Goal: Task Accomplishment & Management: Manage account settings

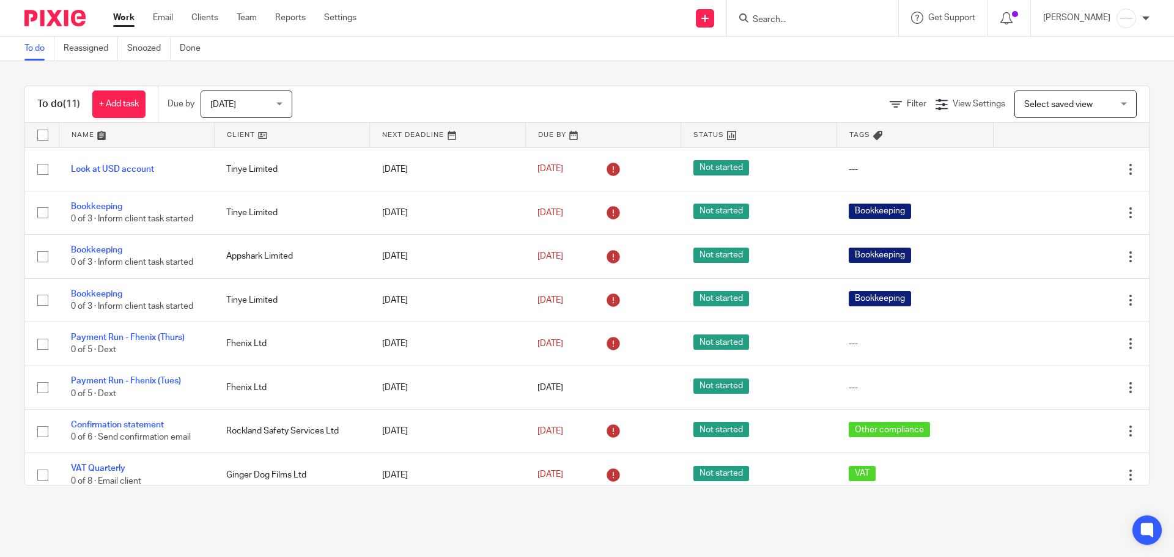
click at [795, 17] on input "Search" at bounding box center [806, 20] width 110 height 11
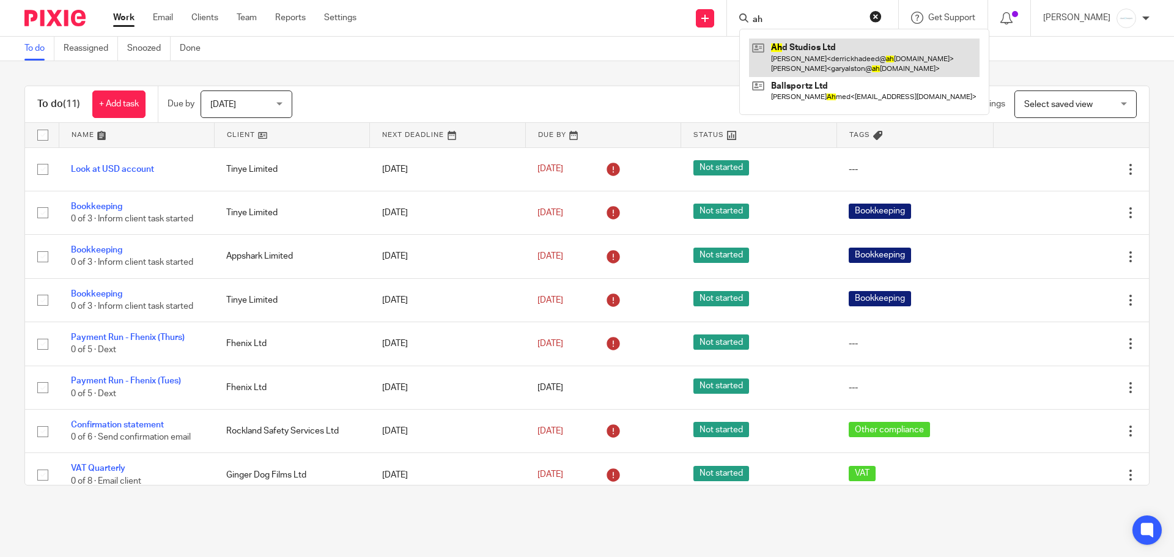
type input "ah"
click at [851, 45] on link at bounding box center [864, 58] width 230 height 38
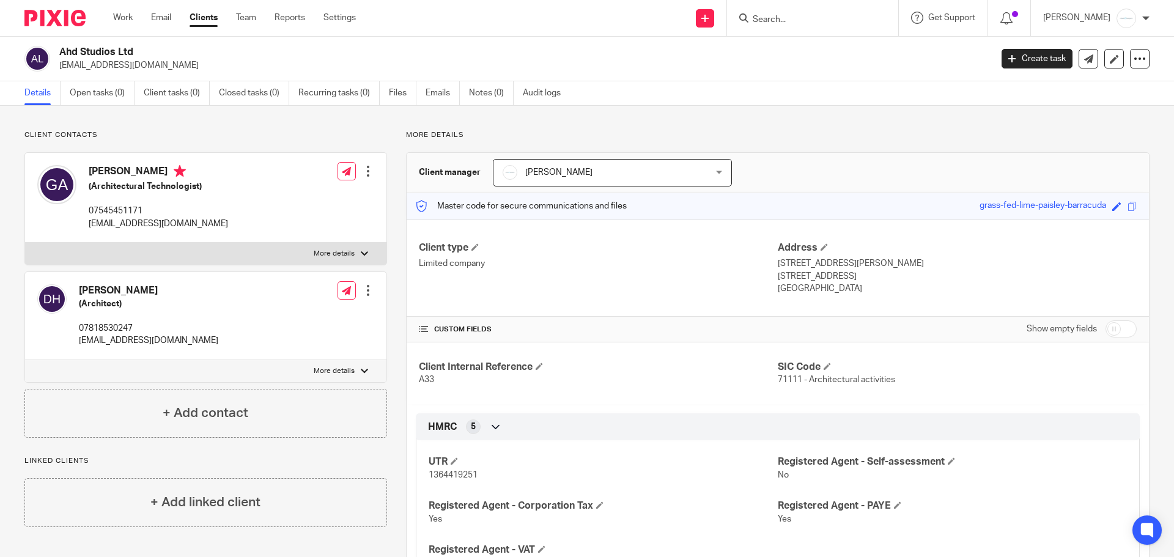
click at [1120, 333] on input "checkbox" at bounding box center [1120, 328] width 31 height 17
checkbox input "true"
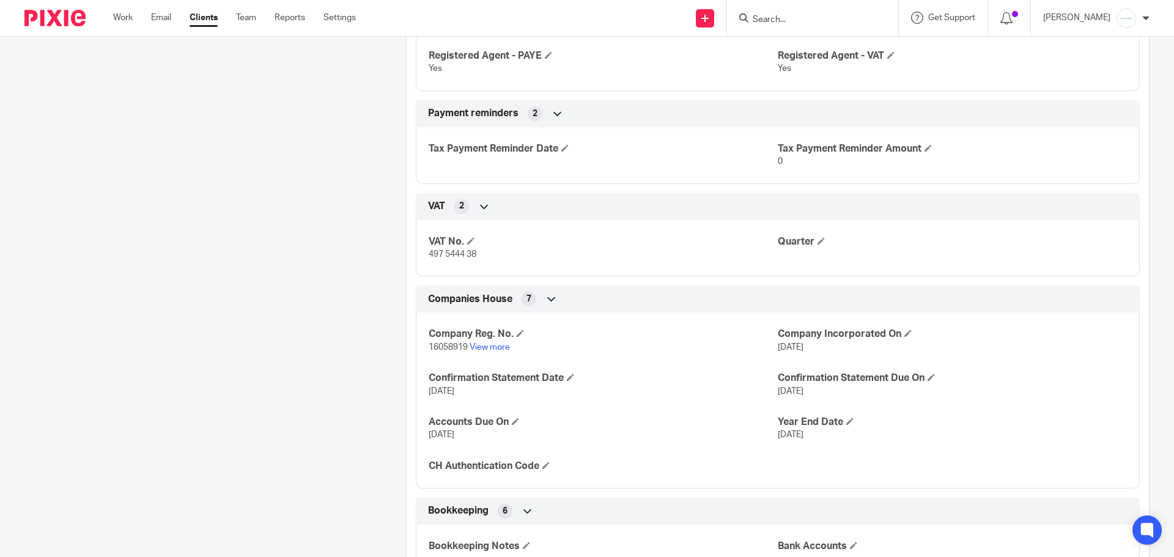
scroll to position [611, 0]
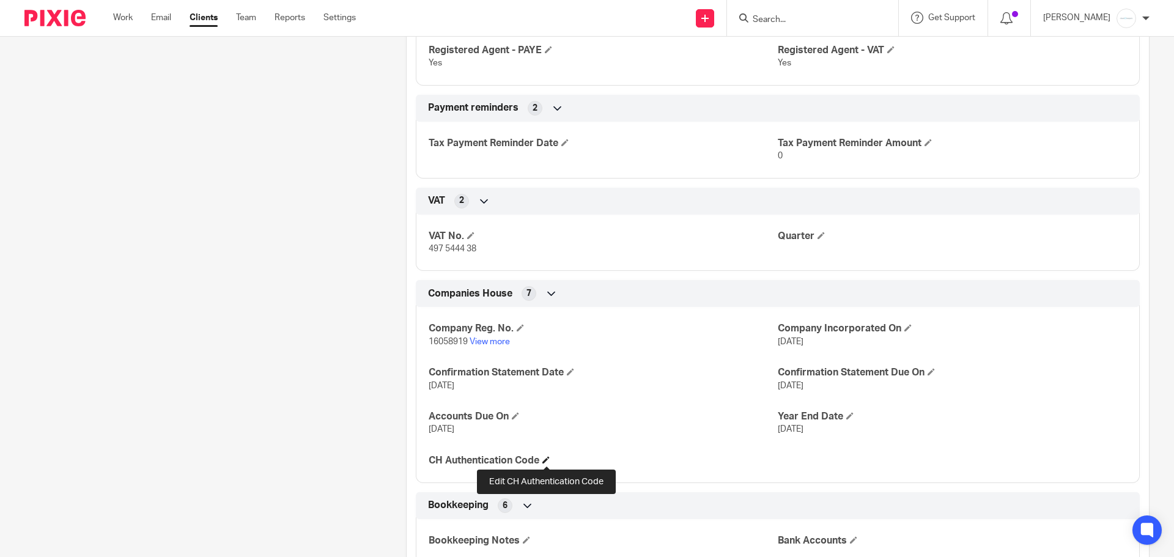
click at [544, 460] on span at bounding box center [545, 459] width 7 height 7
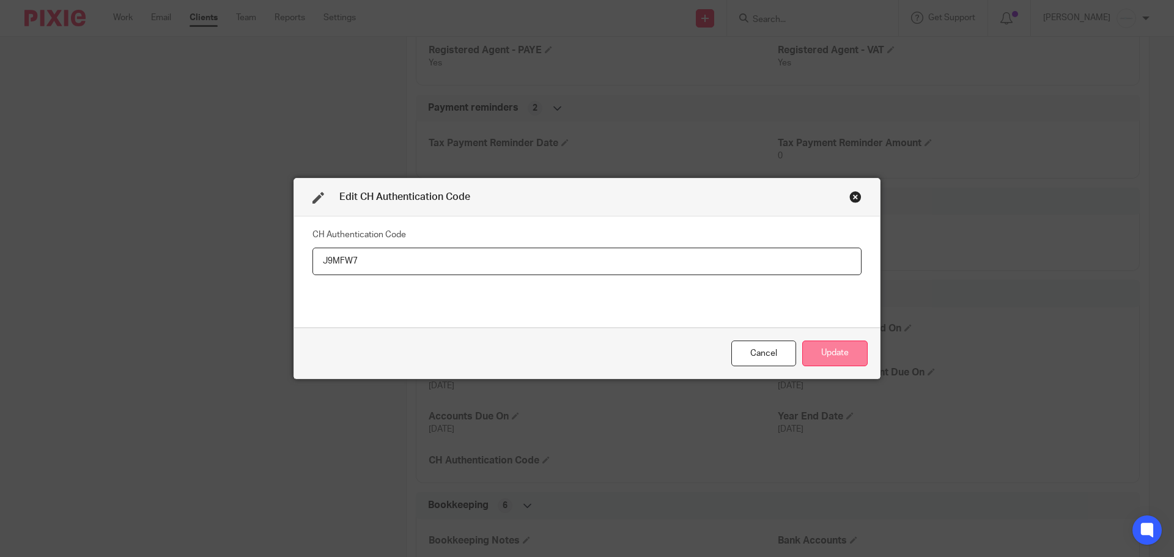
type input "J9MFW7"
click at [842, 346] on button "Update" at bounding box center [834, 354] width 65 height 26
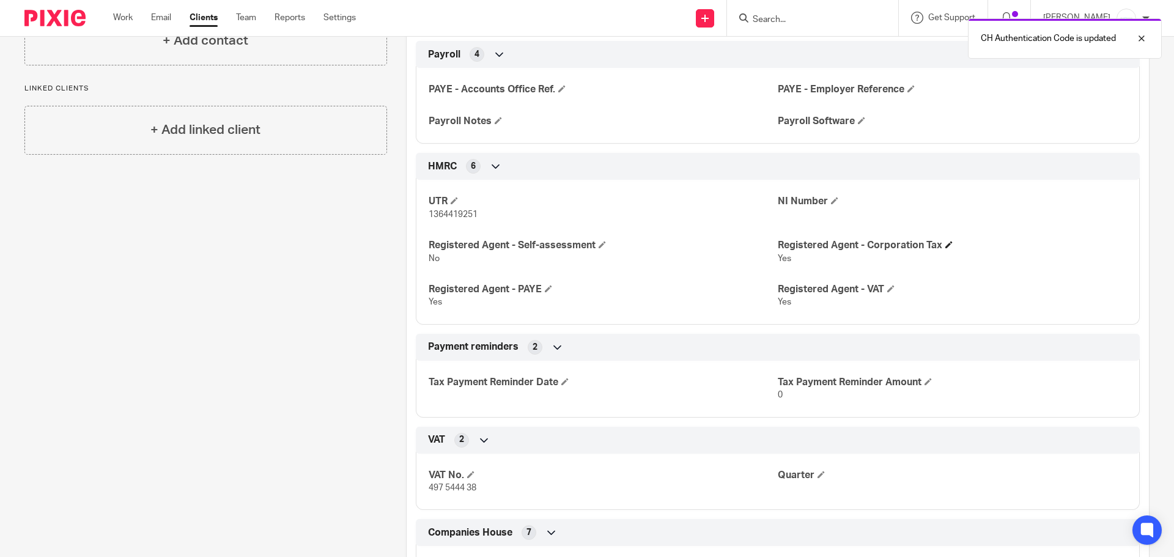
scroll to position [0, 0]
